Goal: Task Accomplishment & Management: Manage account settings

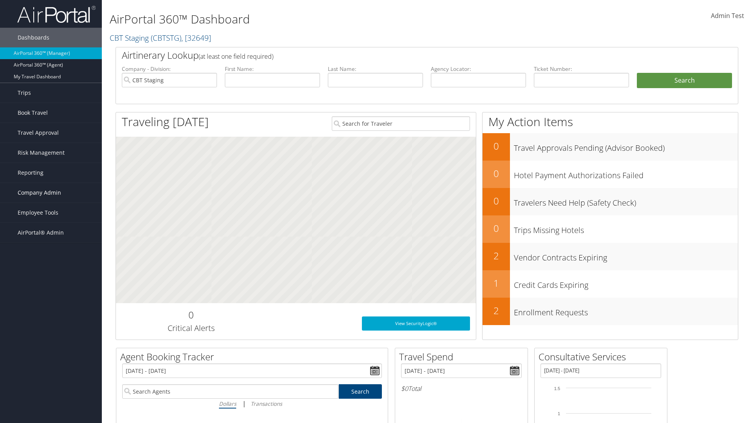
click at [51, 193] on span "Company Admin" at bounding box center [39, 193] width 43 height 20
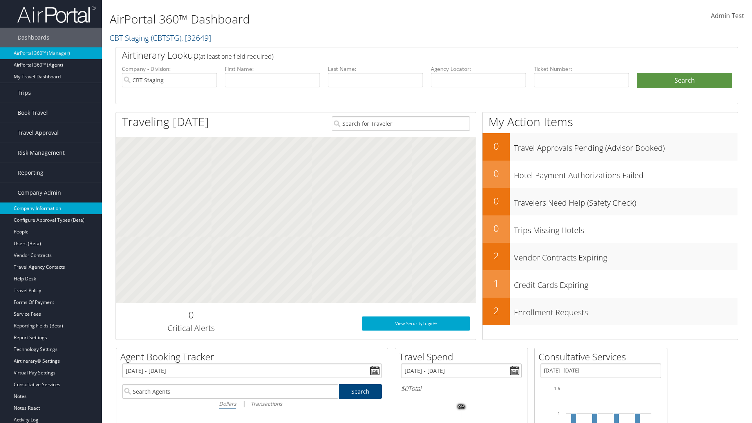
click at [51, 208] on link "Company Information" at bounding box center [51, 208] width 102 height 12
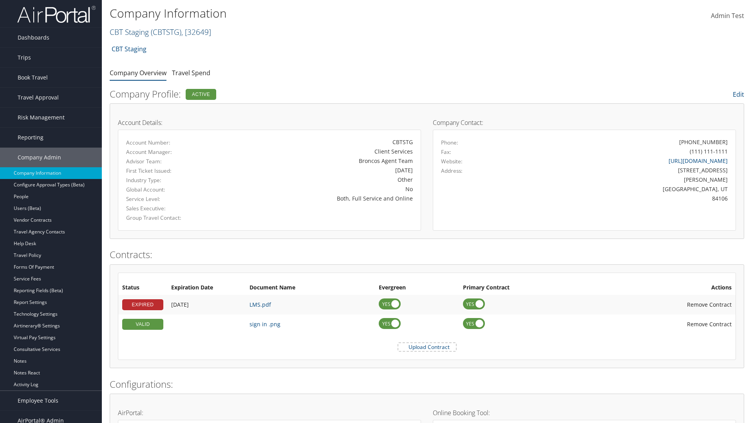
click at [129, 32] on link "CBT Staging ( CBTSTG ) , [ 32649 ]" at bounding box center [160, 32] width 101 height 11
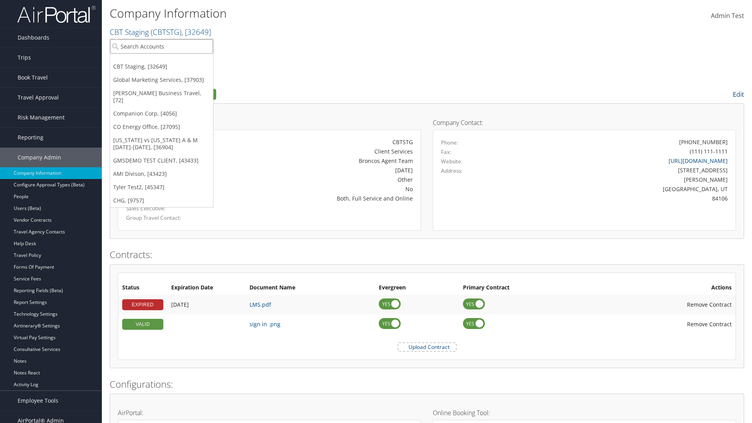
click at [161, 46] on input "search" at bounding box center [161, 46] width 103 height 14
type input "CBTSTG"
click at [161, 61] on div "CBT Staging (CBTSTG), [32649]" at bounding box center [162, 60] width 112 height 7
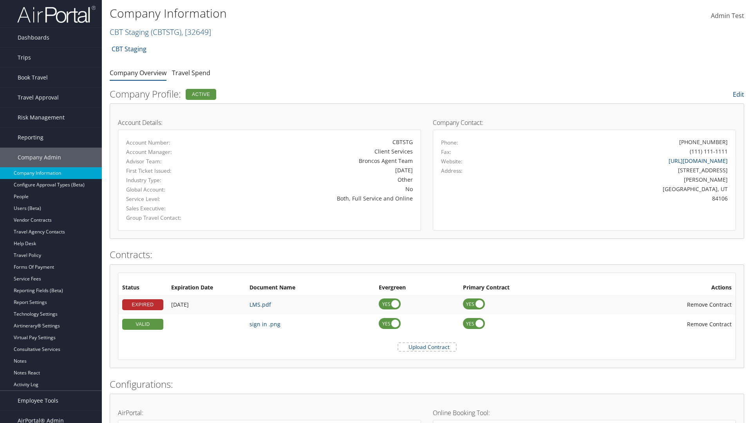
scroll to position [372, 0]
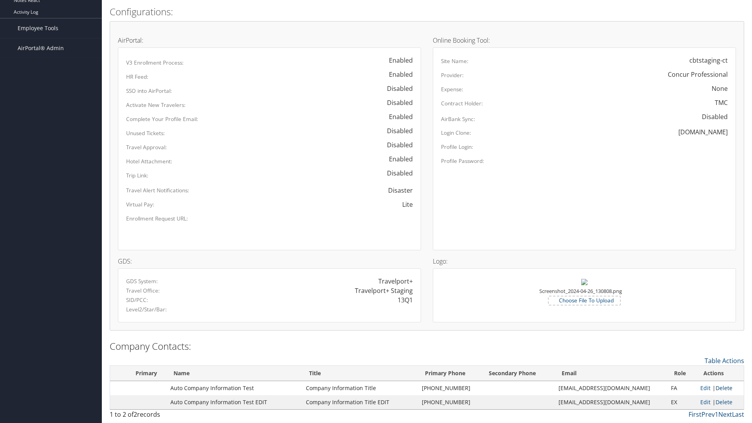
click at [721, 388] on link "Delete" at bounding box center [723, 387] width 17 height 7
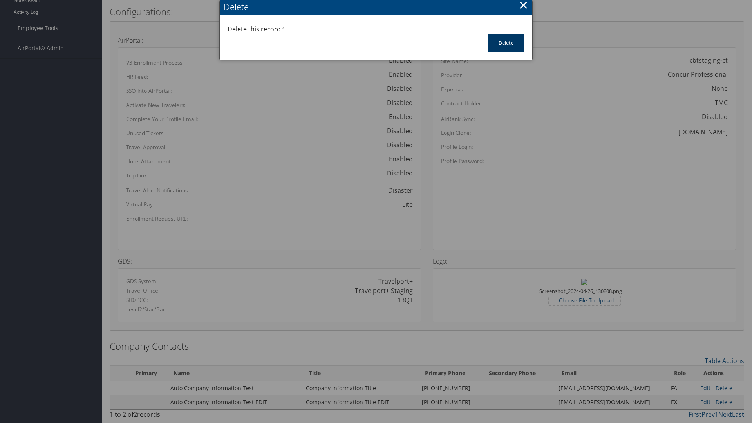
click at [506, 43] on button "Delete" at bounding box center [505, 43] width 37 height 18
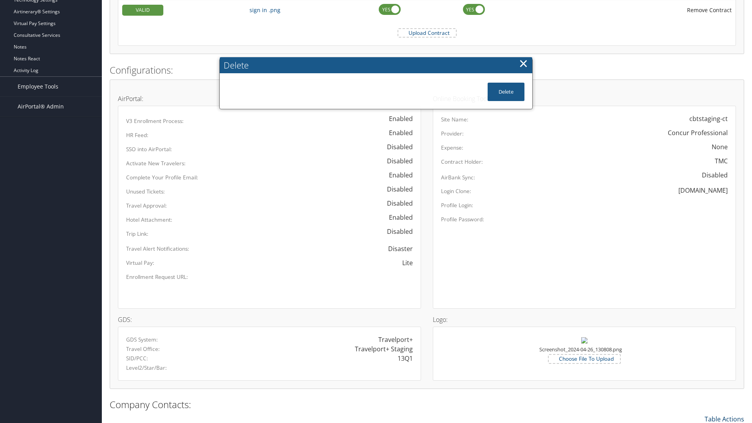
click at [724, 415] on link "Table Actions" at bounding box center [724, 419] width 40 height 9
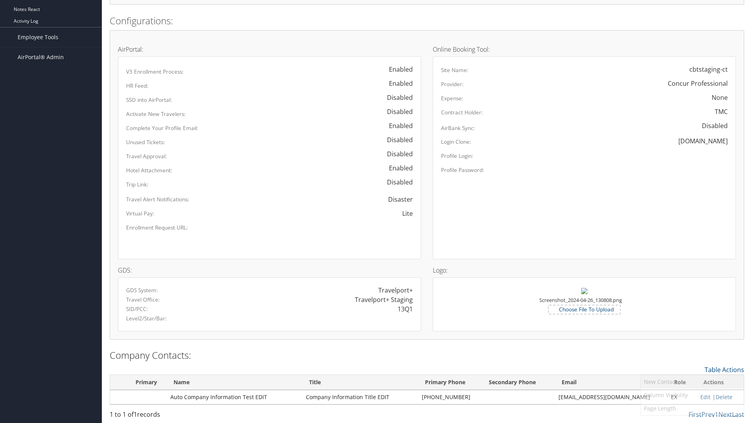
click at [692, 381] on link "New Contact" at bounding box center [691, 381] width 103 height 13
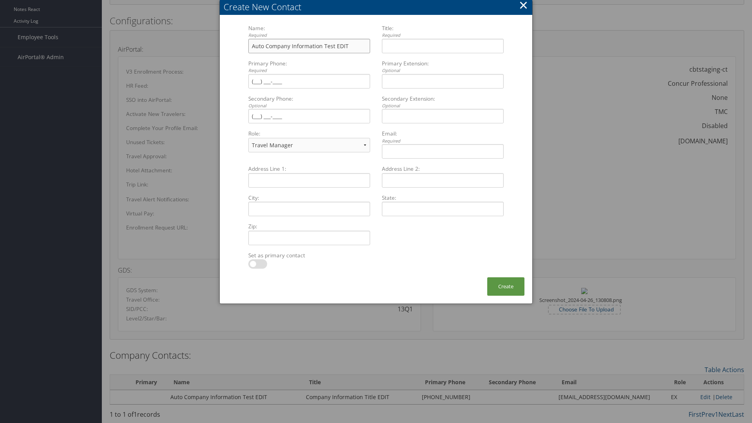
type input "Auto Company Information Test EDIT"
type input "Company Information Title EDIT"
type input "[PHONE_NUMBER]"
select select "EX"
type input "[PHONE_NUMBER]"
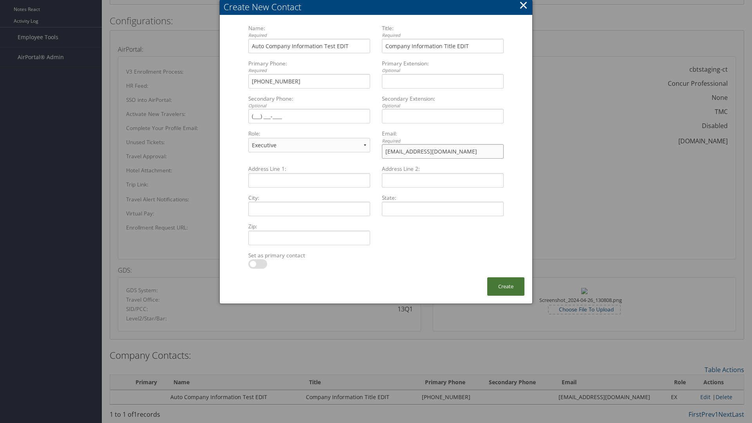
type input "[EMAIL_ADDRESS][DOMAIN_NAME]"
click at [505, 286] on button "Create" at bounding box center [505, 286] width 37 height 18
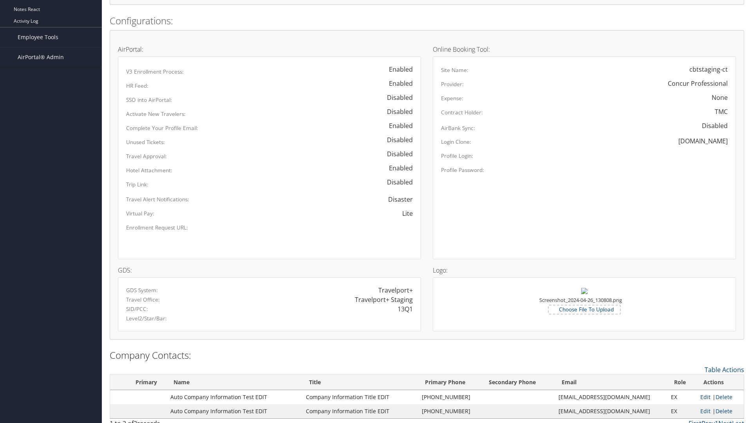
click at [700, 397] on link "Edit" at bounding box center [705, 396] width 10 height 7
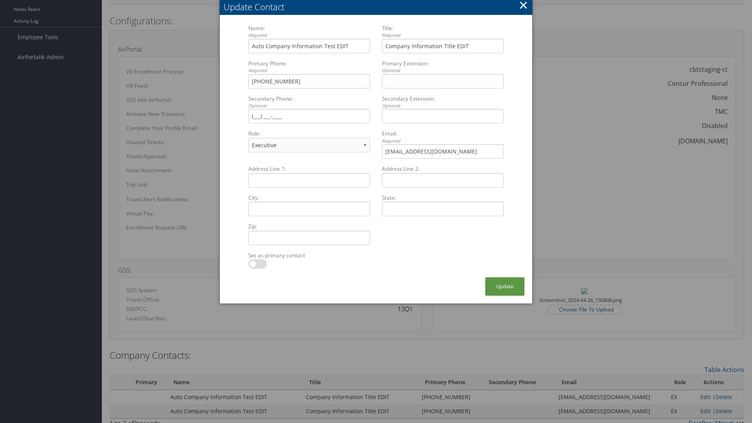
select select "FA"
click at [505, 286] on button "Update" at bounding box center [504, 286] width 39 height 18
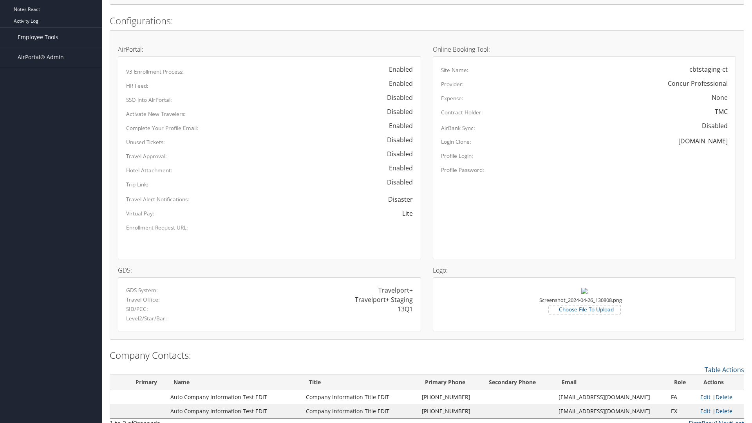
click at [721, 397] on link "Delete" at bounding box center [723, 396] width 17 height 7
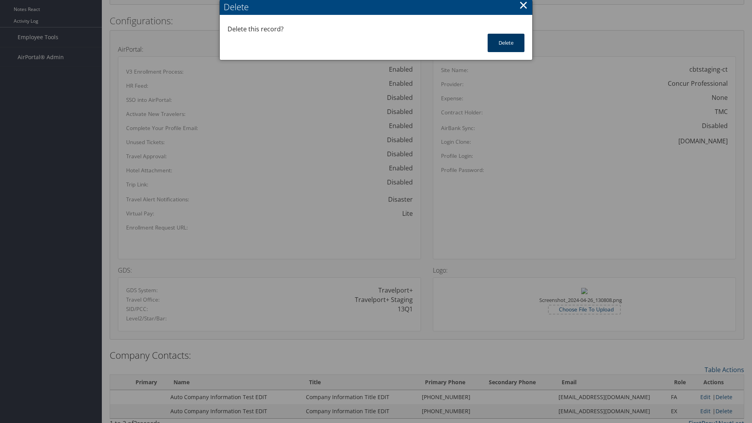
click at [506, 43] on button "Delete" at bounding box center [505, 43] width 37 height 18
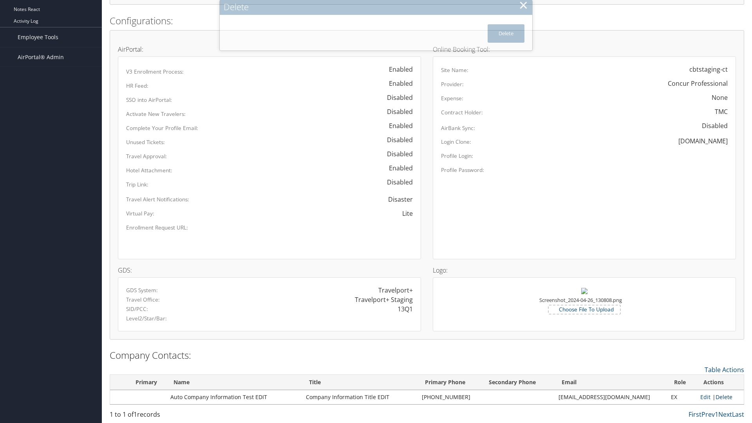
click at [721, 397] on link "Delete" at bounding box center [723, 396] width 17 height 7
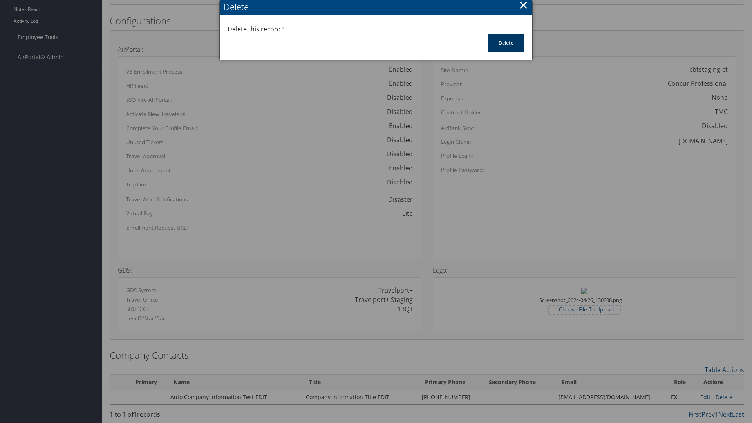
click at [506, 43] on button "Delete" at bounding box center [505, 43] width 37 height 18
